Goal: Information Seeking & Learning: Learn about a topic

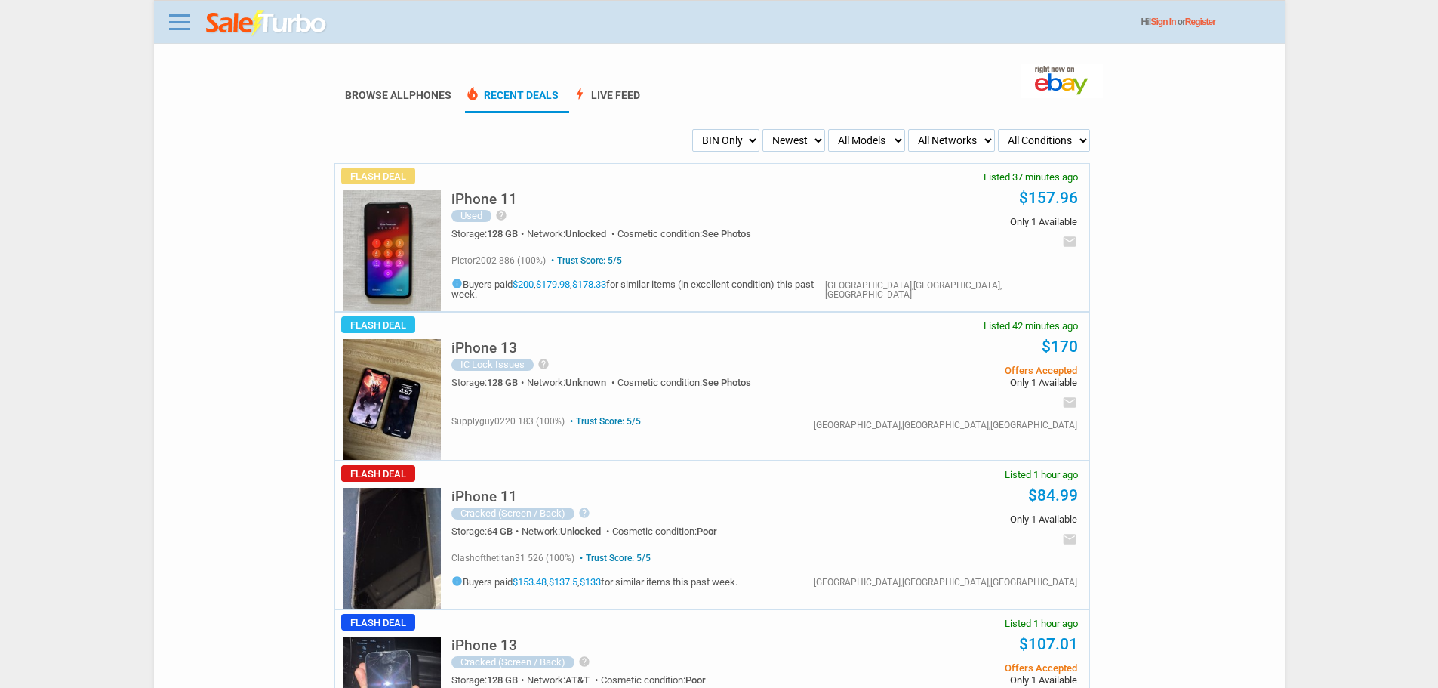
click at [720, 145] on select "My Alerts All Deals BIN Only w/ Offers Only" at bounding box center [725, 140] width 67 height 23
click at [692, 130] on select "My Alerts All Deals BIN Only w/ Offers Only" at bounding box center [725, 140] width 67 height 23
click at [750, 152] on select "My Alerts All Deals BIN Only w/ Offers Only" at bounding box center [725, 140] width 67 height 23
select select "all_deals"
click at [692, 130] on select "My Alerts All Deals BIN Only w/ Offers Only" at bounding box center [725, 140] width 67 height 23
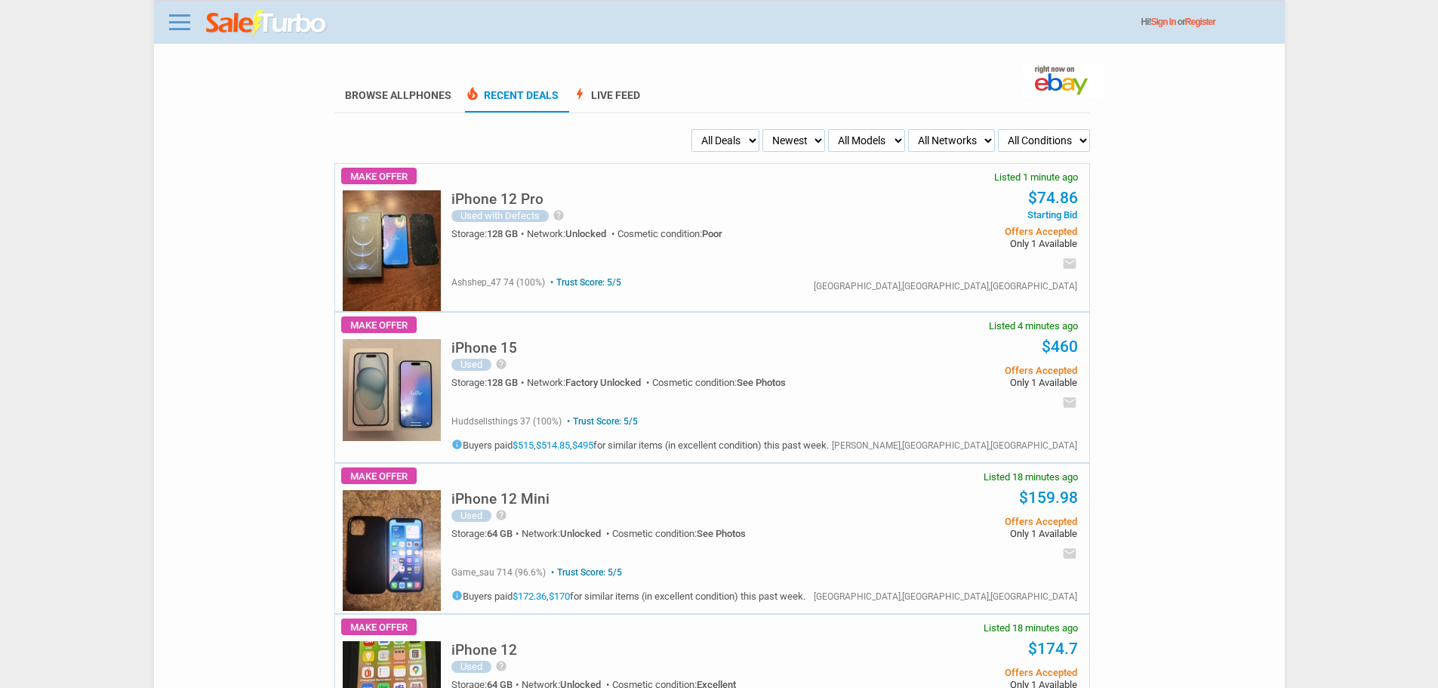
drag, startPoint x: 0, startPoint y: 0, endPoint x: 748, endPoint y: 143, distance: 761.2
click at [748, 143] on select "My Alerts All Deals BIN Only w/ Offers Only" at bounding box center [726, 140] width 68 height 23
select select "flash_bin"
click at [692, 130] on select "My Alerts All Deals BIN Only w/ Offers Only" at bounding box center [726, 140] width 68 height 23
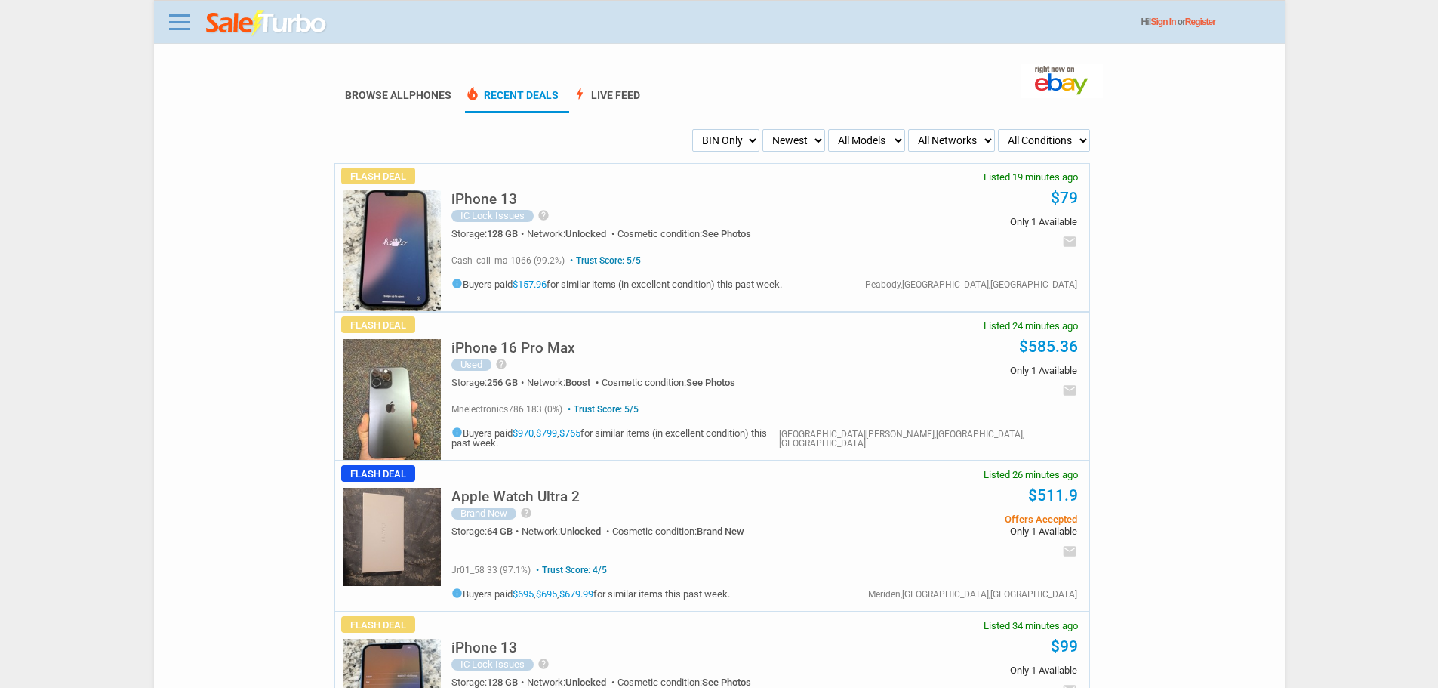
click at [558, 351] on h5 "iPhone 16 Pro Max" at bounding box center [514, 348] width 124 height 14
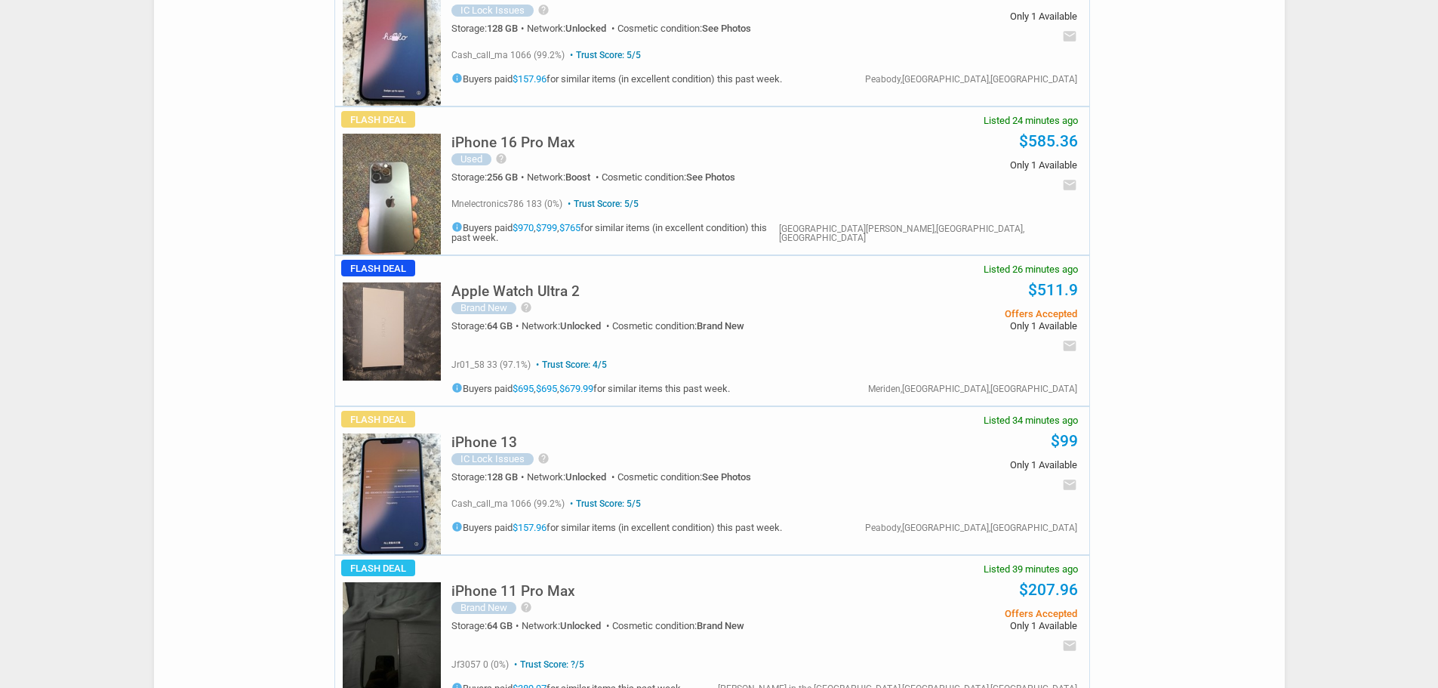
scroll to position [227, 0]
